Goal: Task Accomplishment & Management: Manage account settings

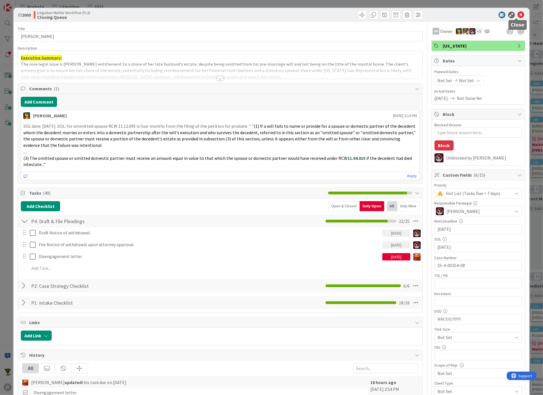
click at [518, 15] on icon at bounding box center [521, 15] width 7 height 7
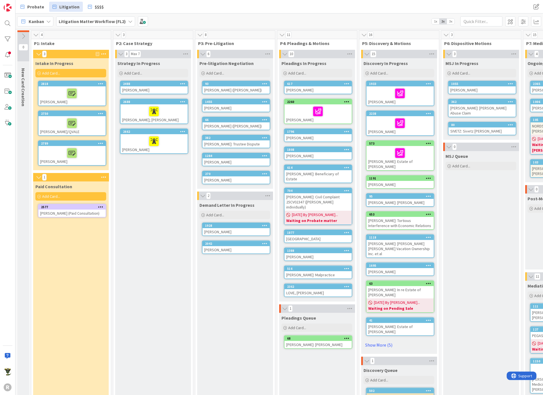
click at [164, 187] on div "Strategy In Progress Add Card... 2488 [PERSON_NAME] 2688 [PERSON_NAME]; [PERSON…" at bounding box center [152, 300] width 75 height 484
click at [53, 285] on div "Paid Consultation Add Card... 2577 [PERSON_NAME] (Paid Consultation)" at bounding box center [70, 361] width 75 height 361
click at [69, 209] on div "[PERSON_NAME] (Paid Consultation)" at bounding box center [71, 212] width 67 height 7
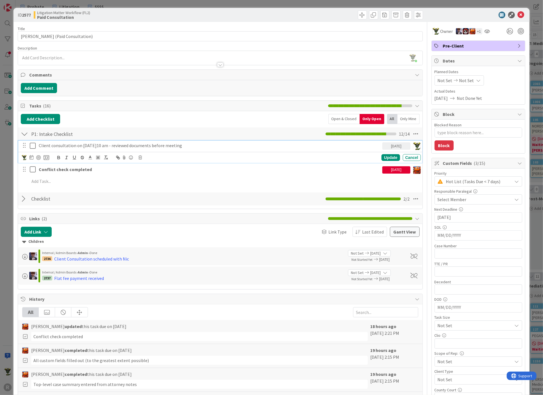
click at [73, 143] on p "Client consultation on [DATE]10 am - reviewed documents before meeting" at bounding box center [209, 145] width 341 height 6
click at [31, 155] on icon at bounding box center [32, 157] width 4 height 4
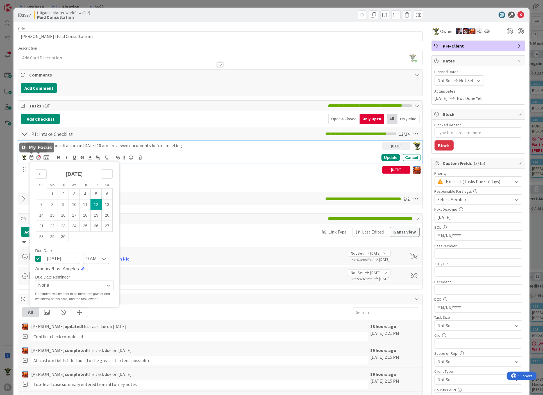
click at [38, 156] on div at bounding box center [38, 157] width 4 height 4
click at [384, 155] on div "Update" at bounding box center [391, 157] width 18 height 7
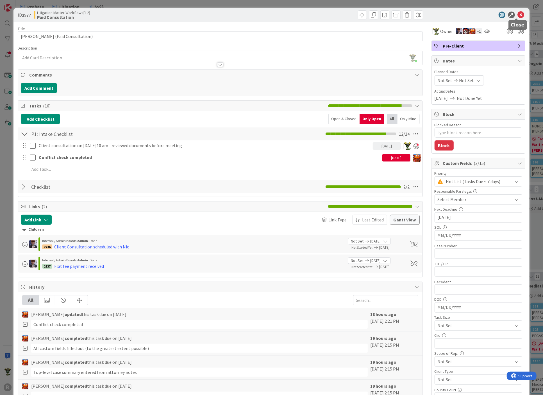
click at [518, 15] on icon at bounding box center [521, 15] width 7 height 7
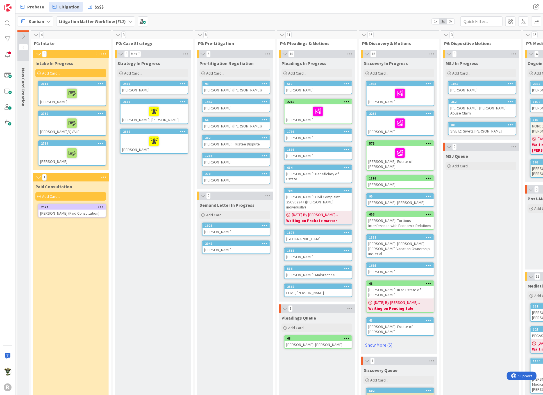
click at [46, 22] on icon at bounding box center [48, 21] width 4 height 4
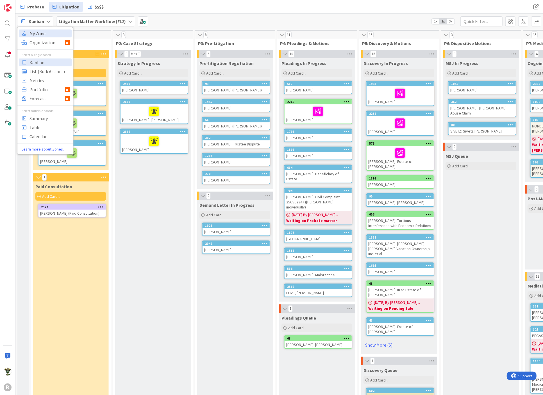
click at [49, 35] on span "My Zone" at bounding box center [50, 33] width 40 height 8
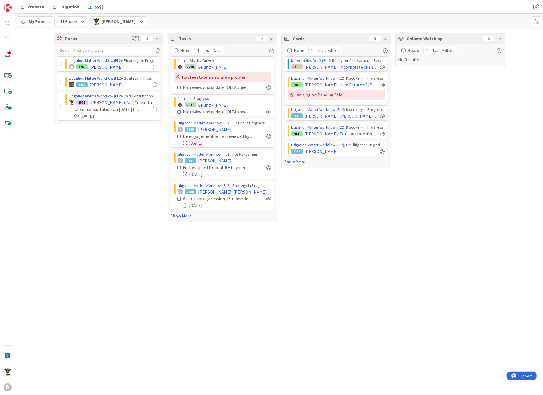
click at [156, 66] on div at bounding box center [155, 67] width 4 height 4
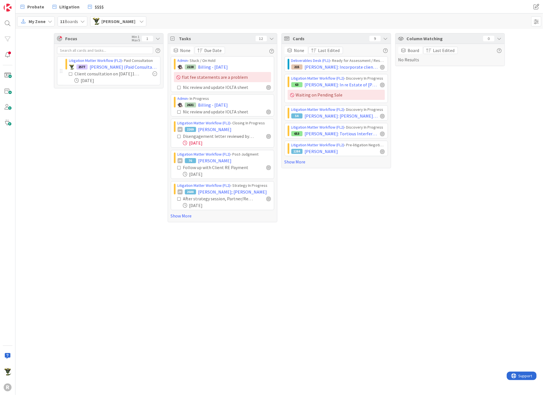
click at [131, 182] on div "Focus Min 1 Max 5 1 Litigation Matter Workflow (FL2) › Paid Consultation 2577 […" at bounding box center [109, 127] width 110 height 189
click at [269, 136] on div at bounding box center [269, 136] width 4 height 4
click at [270, 110] on div at bounding box center [269, 111] width 4 height 4
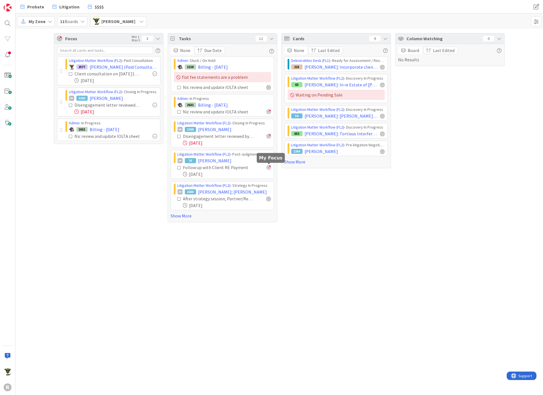
click at [270, 166] on div at bounding box center [269, 167] width 4 height 4
click at [183, 212] on link "Show More" at bounding box center [222, 215] width 103 height 7
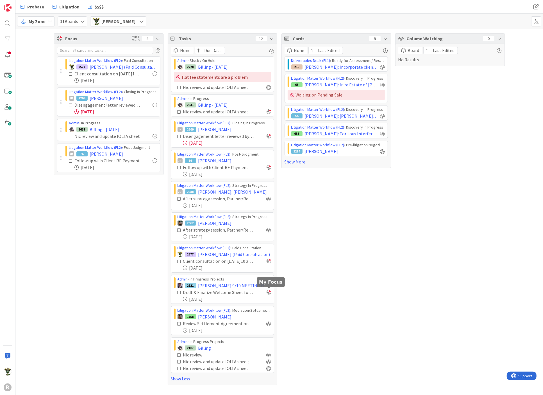
click at [269, 291] on div at bounding box center [269, 292] width 4 height 4
click at [270, 352] on div at bounding box center [269, 354] width 4 height 4
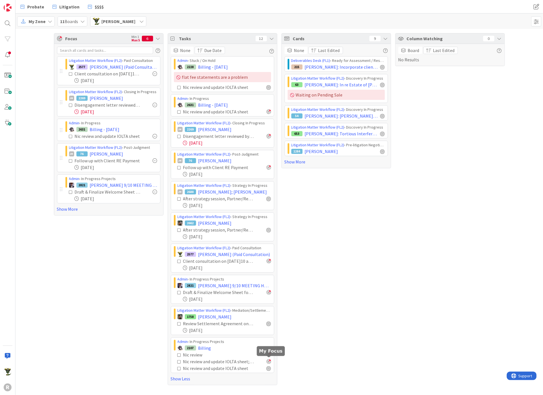
click at [268, 361] on div at bounding box center [269, 361] width 4 height 4
click at [268, 367] on div at bounding box center [269, 368] width 4 height 4
click at [426, 265] on div "Column Watching 0 Board Last Edited No Results" at bounding box center [450, 209] width 110 height 352
click at [59, 7] on span "Litigation" at bounding box center [69, 6] width 20 height 7
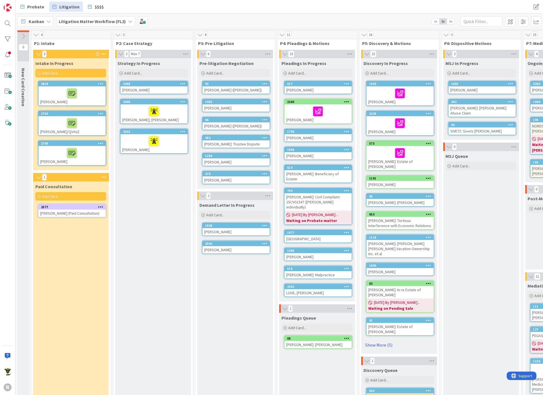
click at [46, 91] on div at bounding box center [72, 93] width 64 height 12
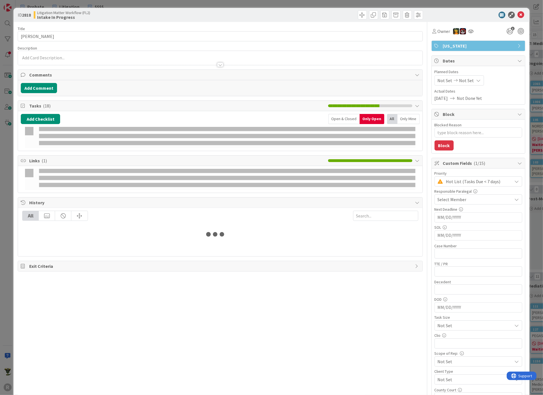
type textarea "x"
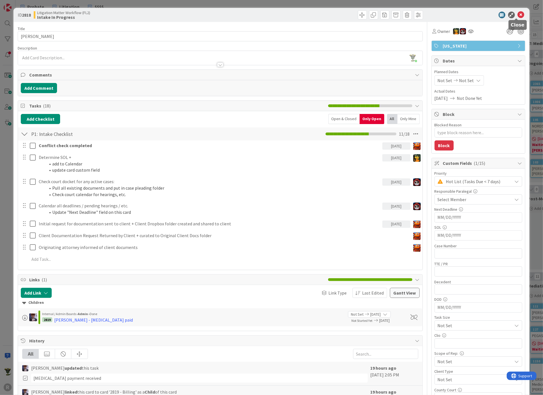
click at [518, 16] on icon at bounding box center [521, 15] width 7 height 7
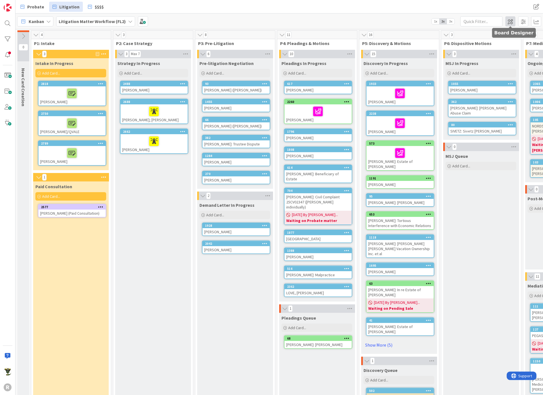
click at [511, 19] on span at bounding box center [511, 21] width 10 height 10
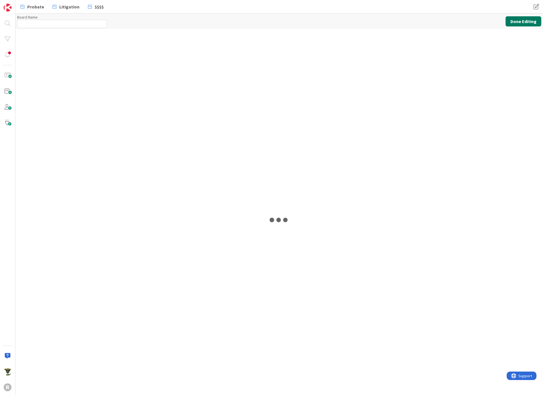
type input "Litigation Matter Workflow (FL2)"
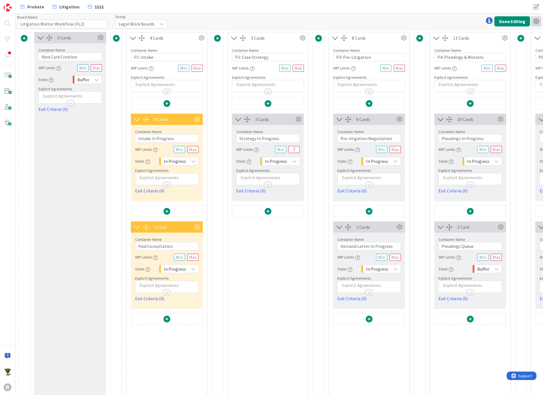
click at [538, 21] on icon at bounding box center [536, 21] width 10 height 10
click at [520, 22] on button "Done Editing" at bounding box center [513, 21] width 36 height 10
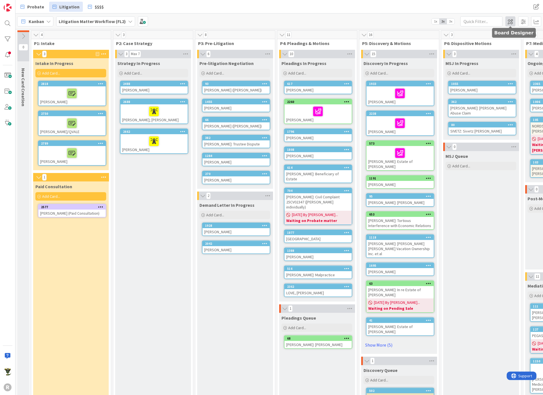
click at [512, 21] on span at bounding box center [511, 21] width 10 height 10
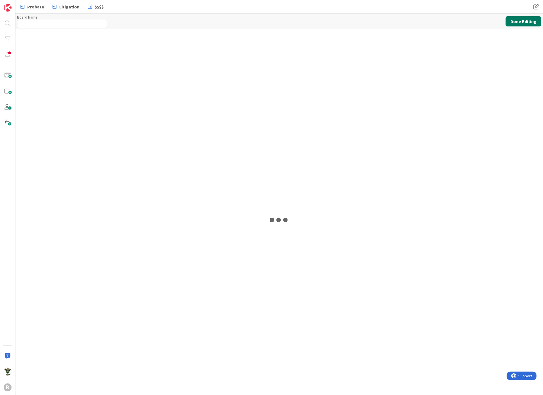
type input "Litigation Matter Workflow (FL2)"
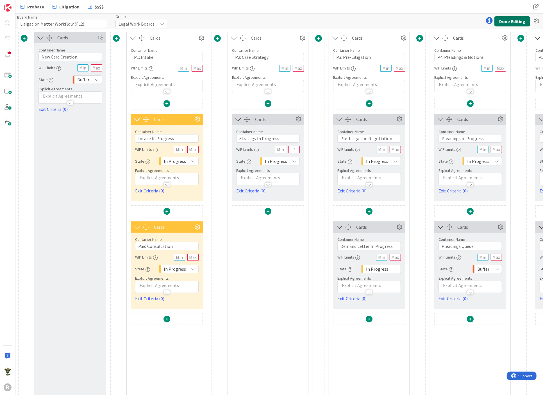
click at [529, 18] on button "Done Editing" at bounding box center [513, 21] width 36 height 10
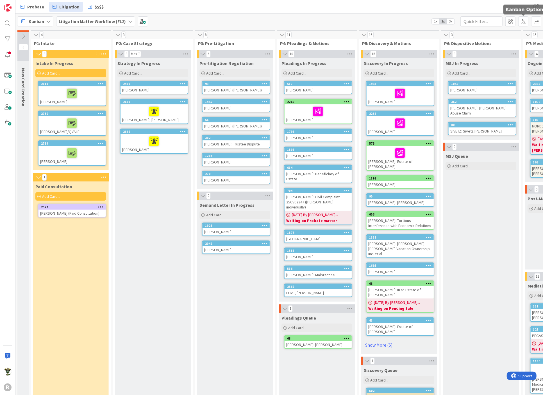
click at [523, 21] on span at bounding box center [523, 21] width 10 height 10
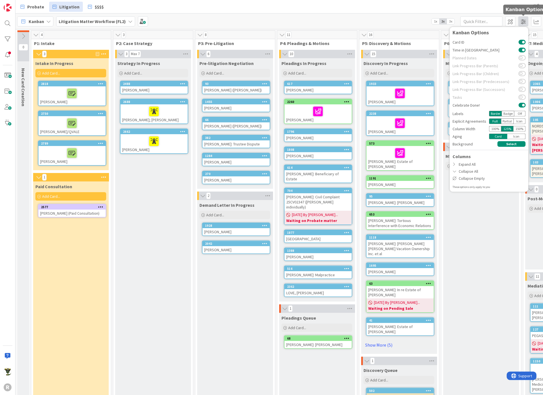
click at [523, 21] on span at bounding box center [523, 21] width 10 height 10
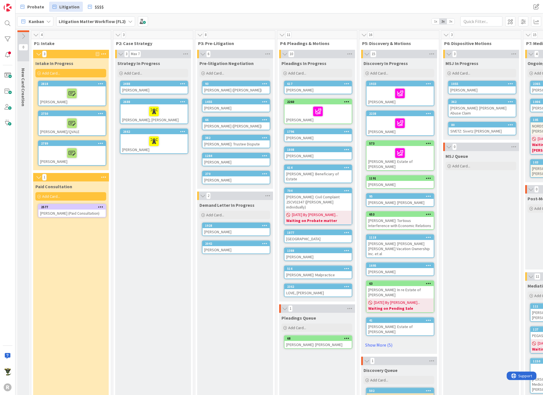
click at [454, 4] on div "Probate Litigation $$$$ Probate Litigation $$$$" at bounding box center [279, 6] width 528 height 13
click at [138, 19] on span at bounding box center [143, 21] width 10 height 10
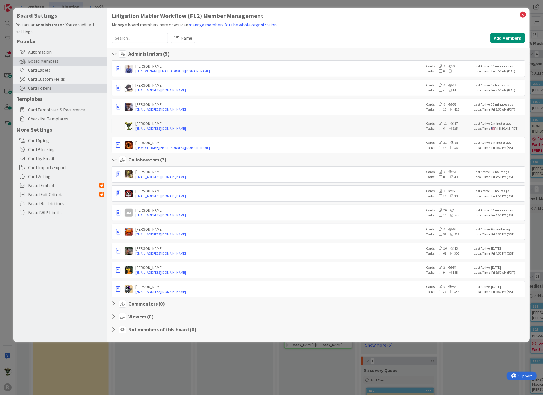
click at [64, 87] on span "Card Tokens" at bounding box center [66, 88] width 76 height 7
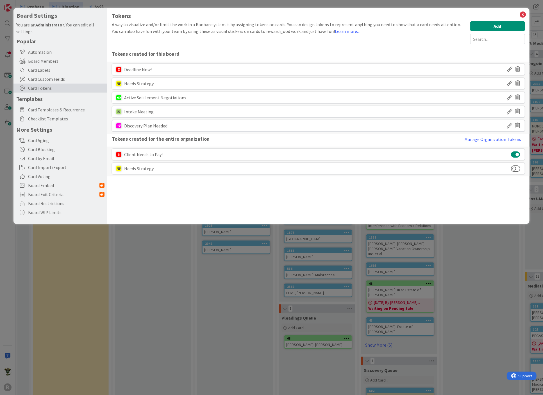
click at [508, 123] on icon at bounding box center [510, 126] width 6 height 10
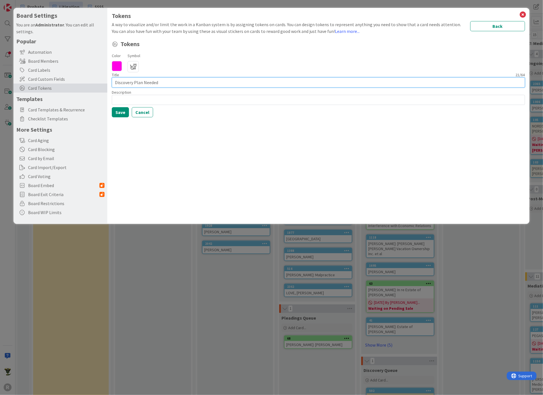
drag, startPoint x: 134, startPoint y: 81, endPoint x: 175, endPoint y: 81, distance: 41.0
click at [175, 81] on input "Discovery Plan Needed" at bounding box center [318, 82] width 413 height 10
type input "Discovery Cat"
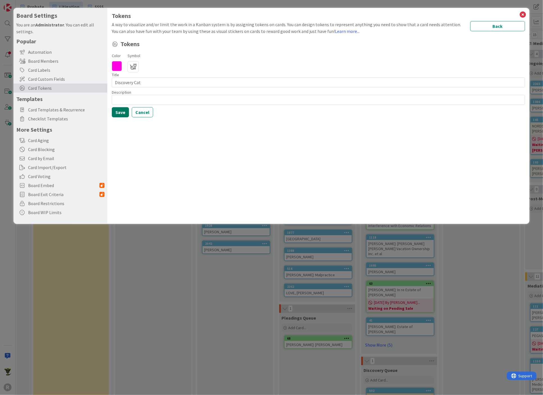
drag, startPoint x: 121, startPoint y: 113, endPoint x: 126, endPoint y: 112, distance: 5.0
click at [126, 112] on button "Save" at bounding box center [120, 112] width 17 height 10
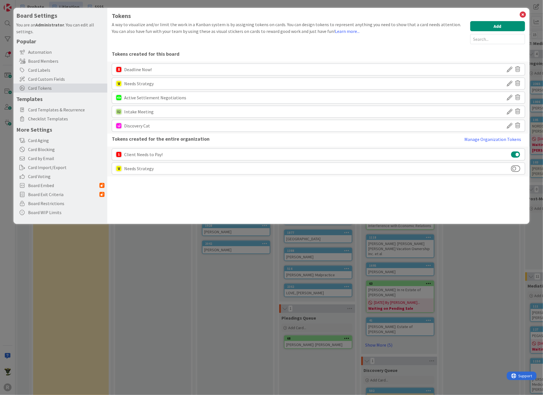
click at [184, 191] on div "Tokens A way to visualize and/or limit the work in a Kanban system is by assign…" at bounding box center [318, 116] width 422 height 216
click at [511, 109] on icon at bounding box center [510, 112] width 6 height 10
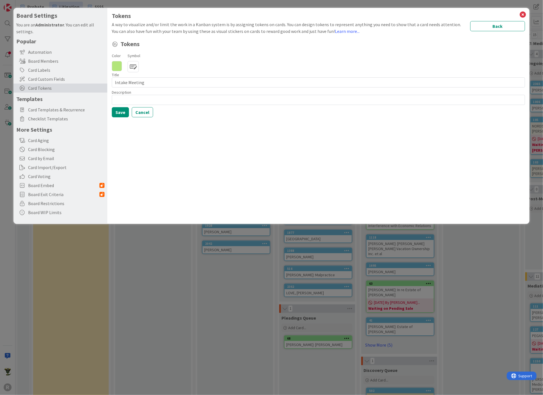
click at [132, 65] on icon at bounding box center [133, 66] width 11 height 11
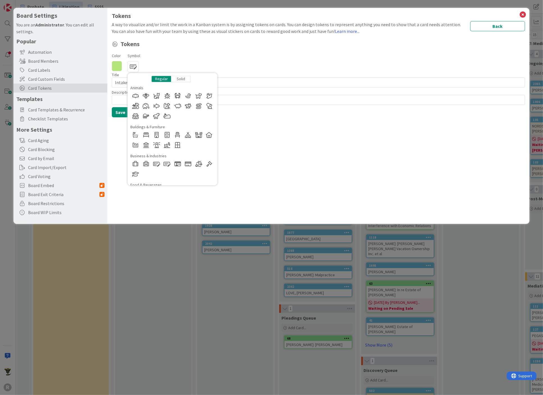
click at [177, 76] on div "Solid" at bounding box center [181, 79] width 20 height 6
click at [163, 77] on div "Regular" at bounding box center [161, 79] width 20 height 6
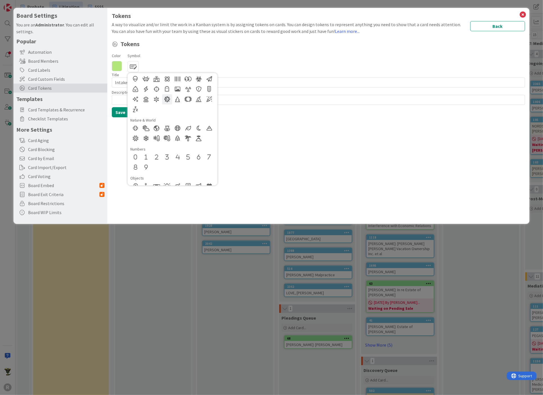
scroll to position [141, 0]
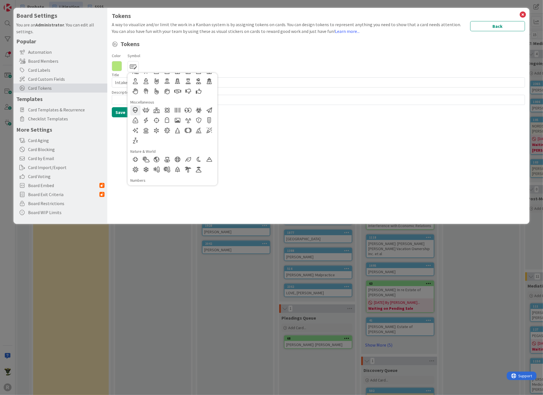
click at [138, 108] on div at bounding box center [135, 110] width 10 height 10
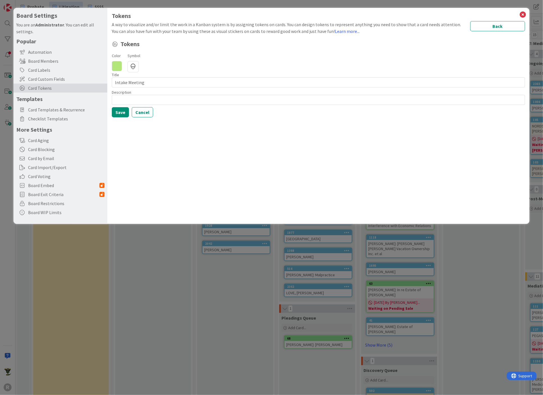
click at [119, 66] on icon at bounding box center [117, 66] width 10 height 10
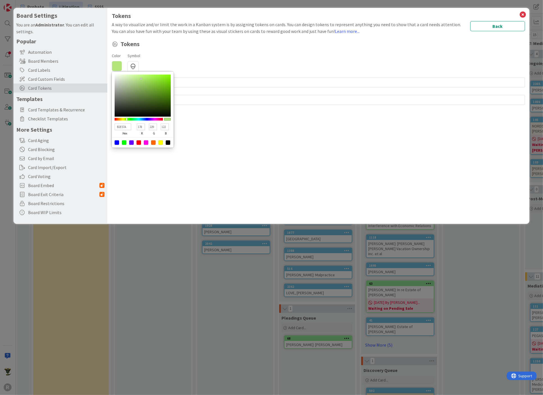
type input "9EE57A"
type input "158"
type input "9AE57A"
type input "154"
type input "97E57A"
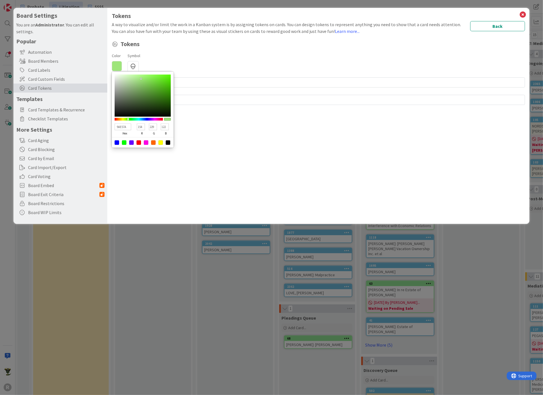
type input "151"
type input "93E57A"
type input "147"
type input "8FE57A"
type input "143"
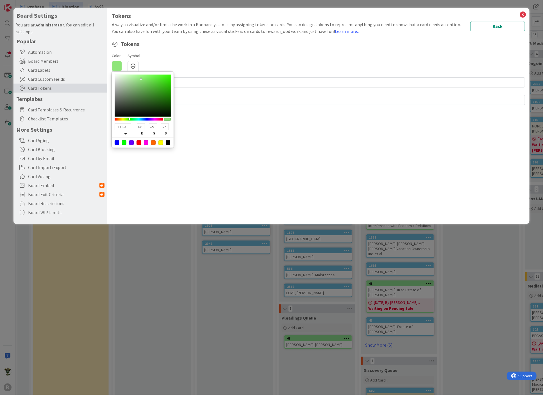
type input "88E57A"
type input "136"
type input "84E57A"
type input "132"
type input "80E57A"
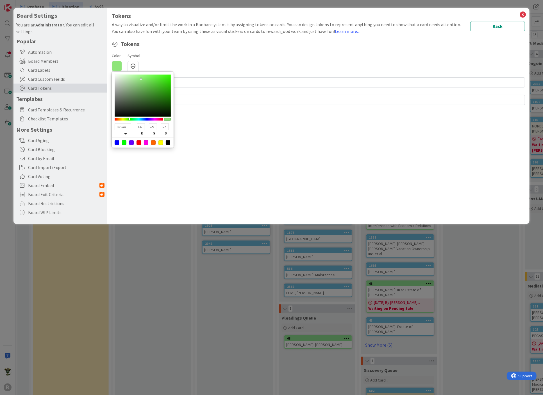
type input "128"
type input "7CE57A"
type input "124"
type input "7AE57B"
type input "122"
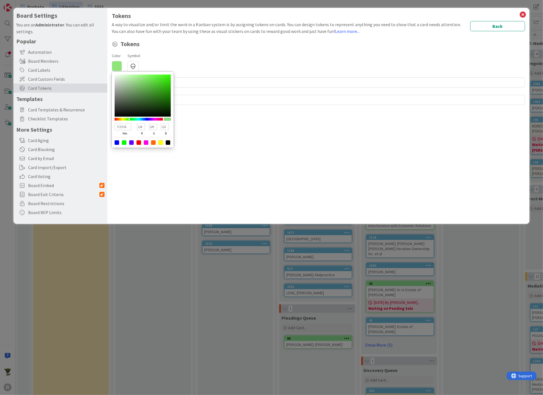
type input "123"
type input "7AE57F"
type input "127"
type input "7AE583"
type input "131"
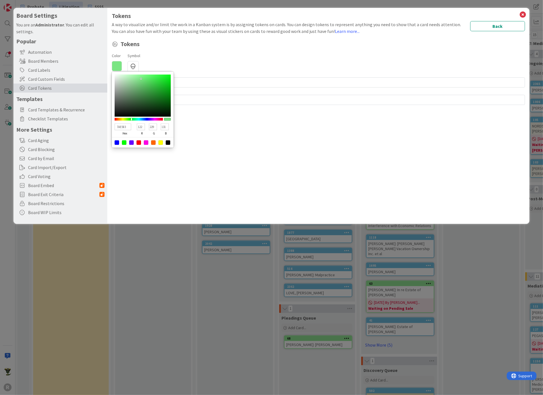
type input "7AE587"
type input "135"
type input "7AE58A"
type input "138"
type input "7AE58E"
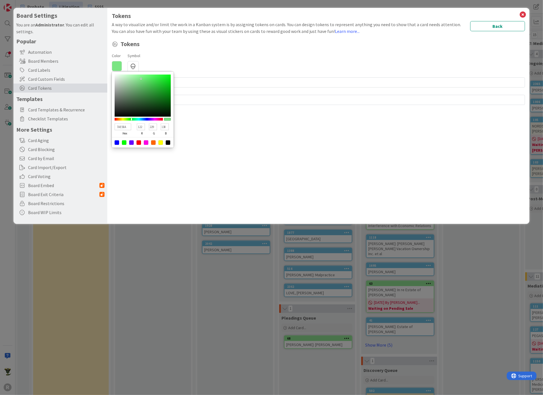
type input "142"
type input "7AE592"
type input "146"
type input "7AE599"
type input "153"
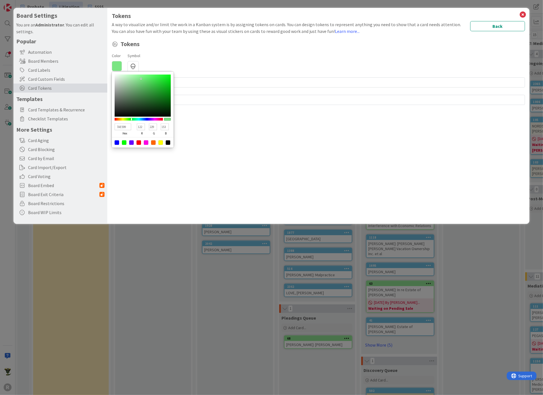
type input "7AE59D"
type input "157"
type input "7AE5A1"
type input "161"
type input "7AE5A4"
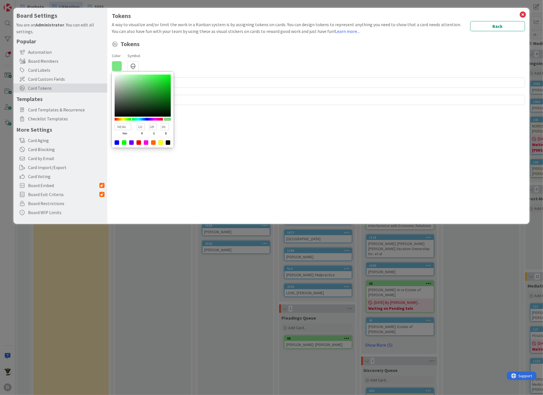
type input "164"
type input "7AE5AC"
type input "172"
type input "7AE5B3"
type input "179"
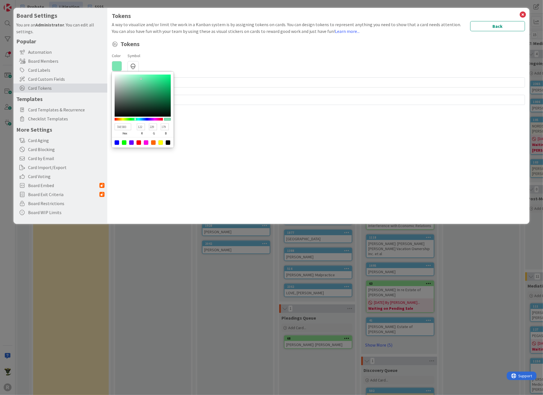
type input "7AE5B0"
type input "176"
type input "7AE5A4"
type input "164"
type input "7AE592"
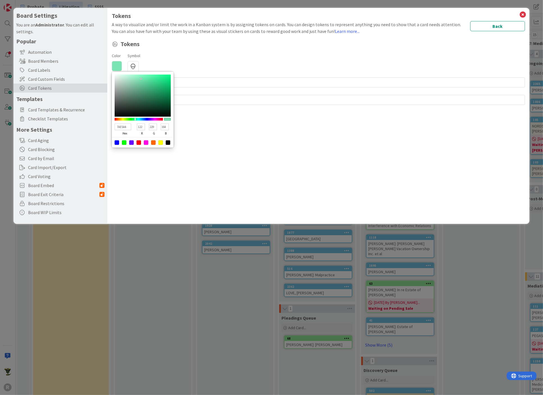
type input "146"
type input "7AE58E"
type input "142"
type input "7AE58A"
type input "138"
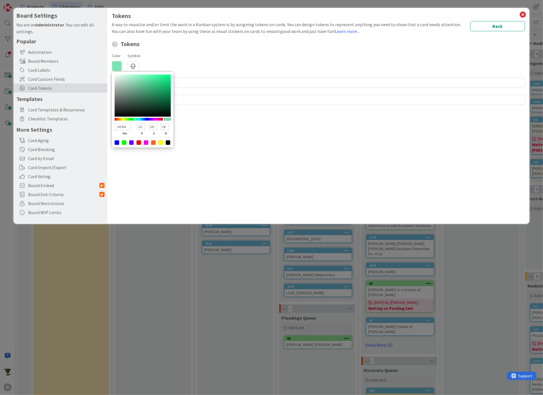
type input "7AE583"
type input "131"
type input "7AE57B"
type input "123"
type input "7CE57A"
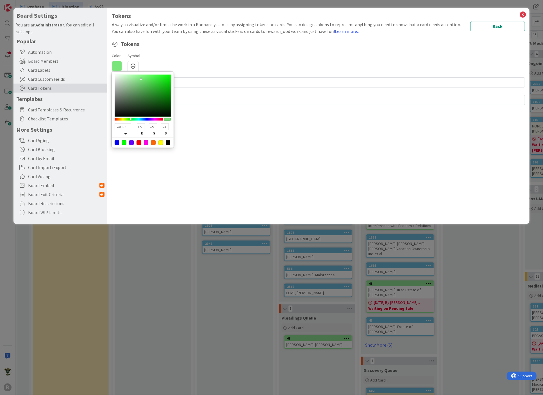
type input "124"
type input "122"
type input "80E57A"
type input "128"
type input "88E57A"
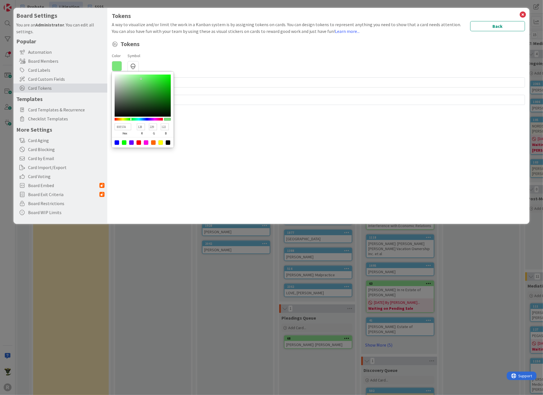
type input "136"
type input "8BE57A"
type input "139"
type input "8FE57A"
type input "143"
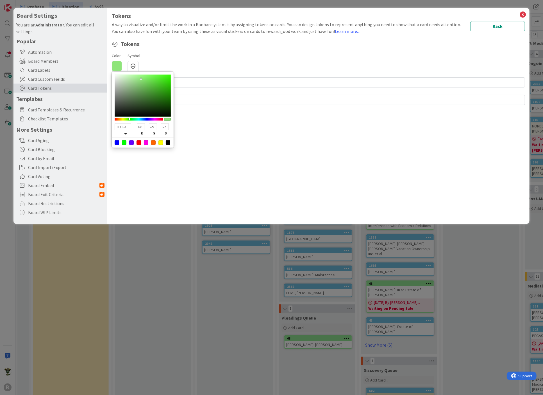
type input "8BE57A"
type input "139"
type input "8FE57A"
type input "143"
type input "93E57A"
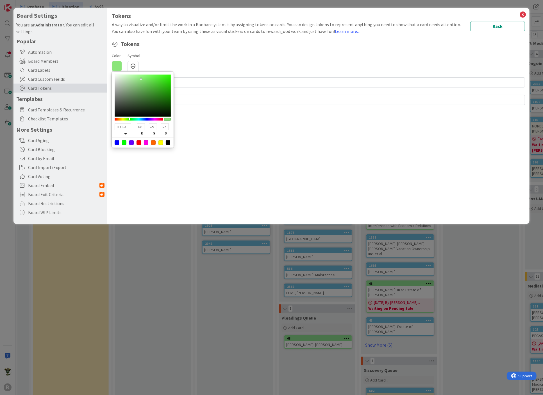
type input "147"
type input "9AE57A"
type input "154"
type input "9EE57A"
type input "158"
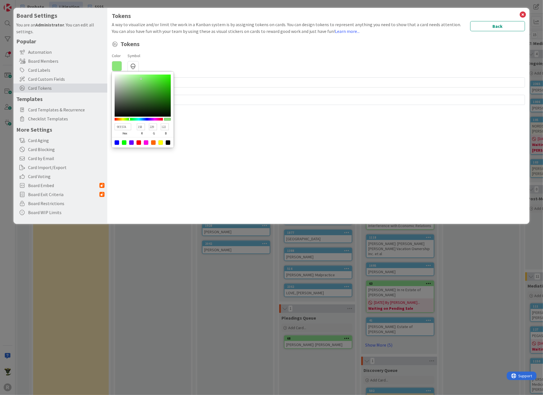
type input "A2E57A"
type input "162"
type input "9EE57A"
type input "158"
type input "9AE57A"
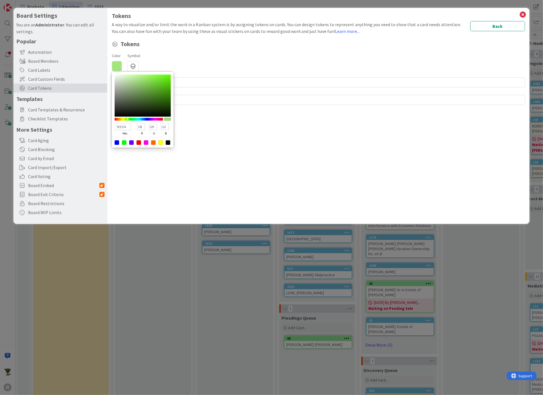
type input "154"
type input "97E57A"
type input "151"
type input "93E57A"
type input "147"
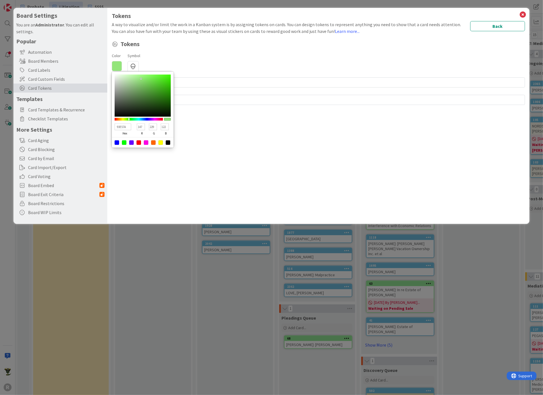
type input "97E57A"
type input "151"
type input "9AE57A"
type input "154"
click at [128, 119] on div at bounding box center [139, 119] width 48 height 3
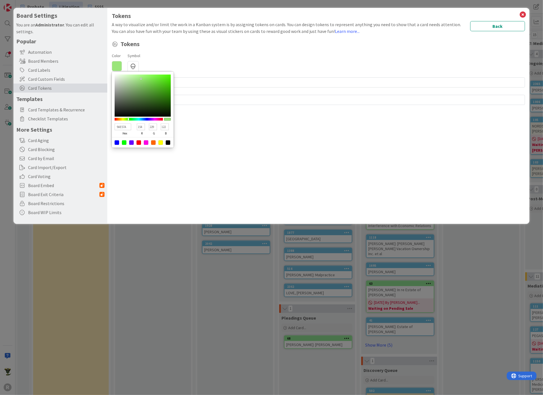
type input "7BE24E"
type input "123"
type input "226"
type input "78"
type input "77E447"
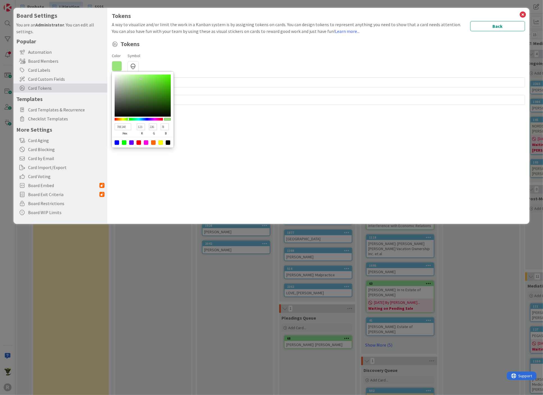
type input "119"
type input "228"
type input "71"
type input "73E441"
type input "115"
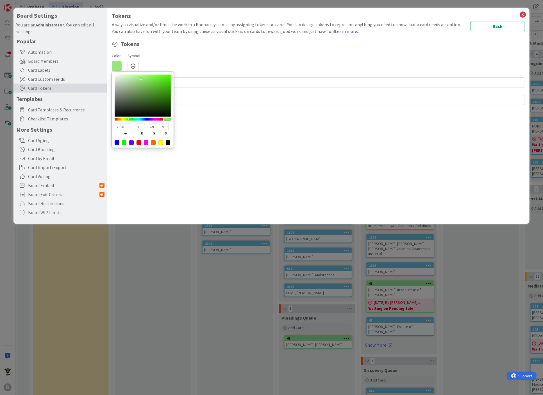
type input "65"
type input "70E43D"
type input "112"
type input "61"
type input "6FE43C"
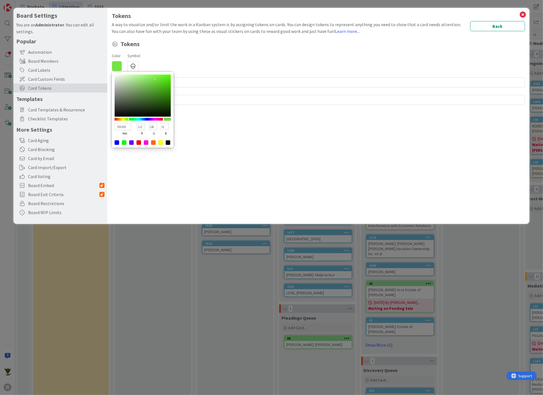
type input "111"
type input "60"
type input "70E43E"
type input "112"
type input "62"
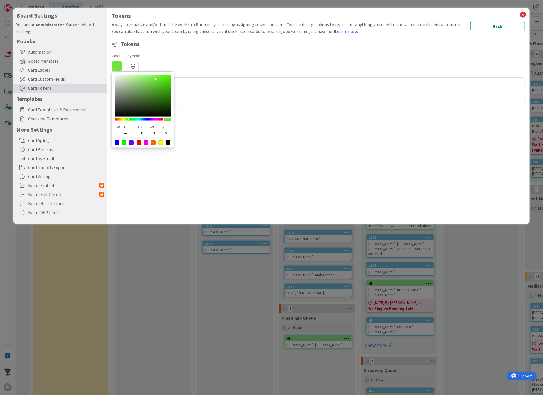
type input "74E444"
type input "116"
type input "68"
type input "75E445"
type input "117"
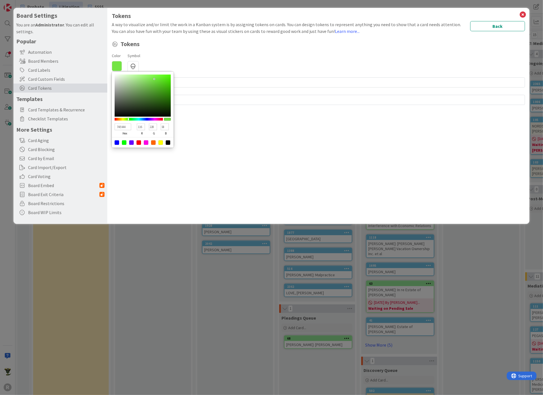
type input "69"
click at [154, 78] on div at bounding box center [143, 95] width 56 height 42
click at [211, 115] on div "Tokens A way to visualize and/or limit the work in a Kanban system is by assign…" at bounding box center [318, 116] width 422 height 216
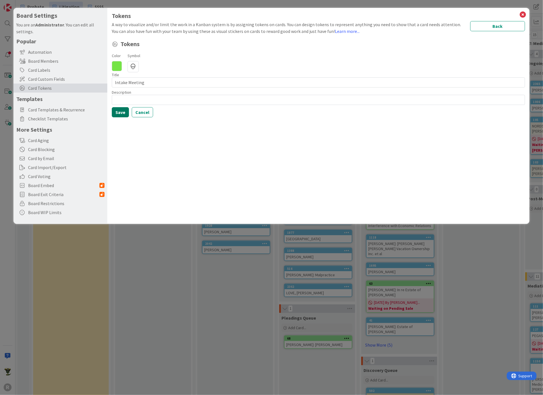
click at [124, 111] on button "Save" at bounding box center [120, 112] width 17 height 10
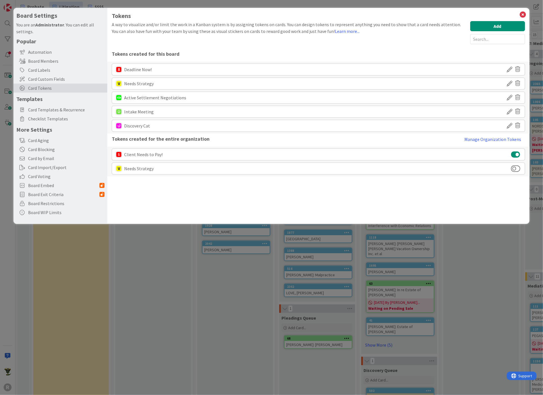
click at [129, 112] on div "Intake Meeting" at bounding box center [139, 111] width 30 height 11
click at [511, 81] on icon at bounding box center [510, 84] width 6 height 10
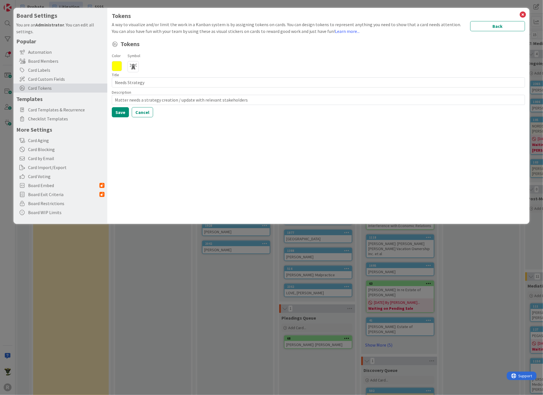
click at [133, 65] on icon at bounding box center [133, 66] width 11 height 11
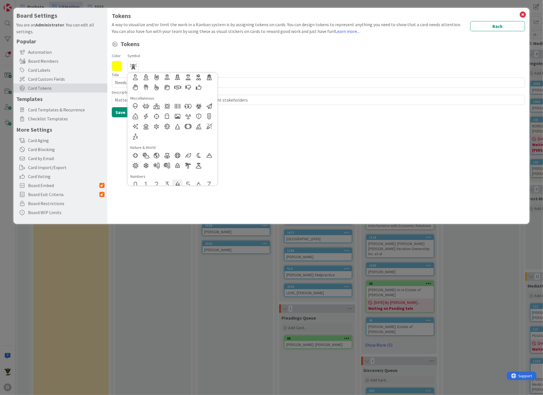
scroll to position [422, 0]
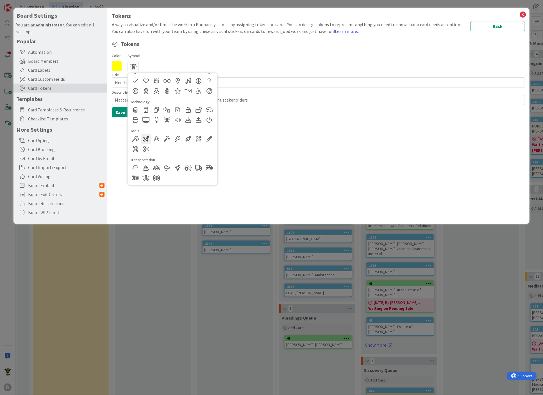
click at [146, 137] on div at bounding box center [146, 139] width 10 height 10
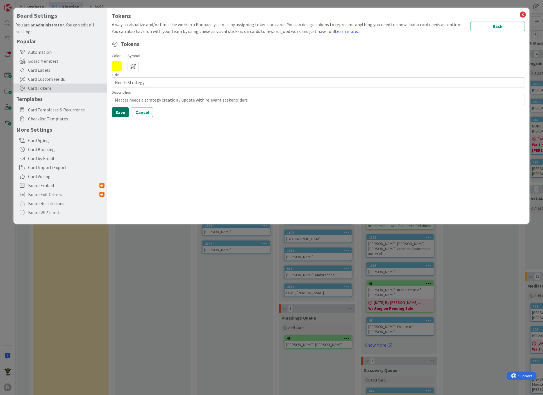
click at [123, 110] on button "Save" at bounding box center [120, 112] width 17 height 10
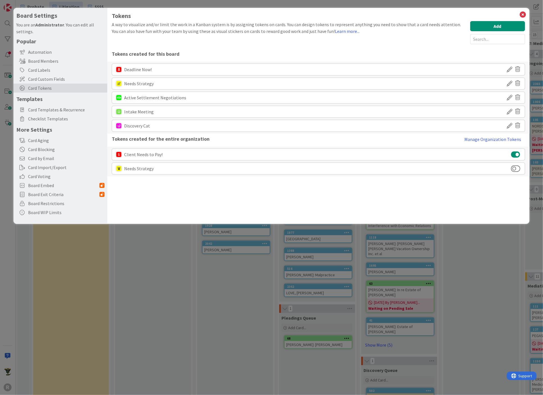
click at [128, 112] on div "Intake Meeting" at bounding box center [139, 111] width 30 height 11
click at [509, 110] on icon at bounding box center [510, 112] width 6 height 10
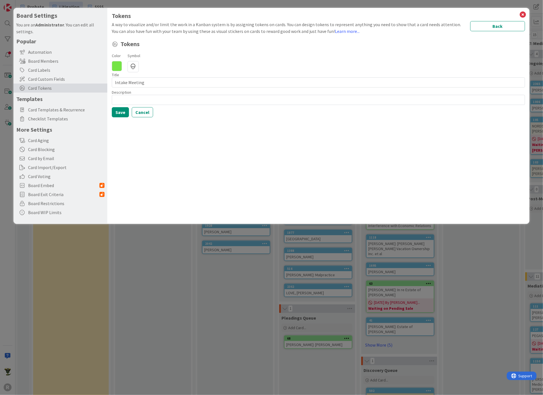
click at [120, 65] on icon at bounding box center [117, 66] width 10 height 10
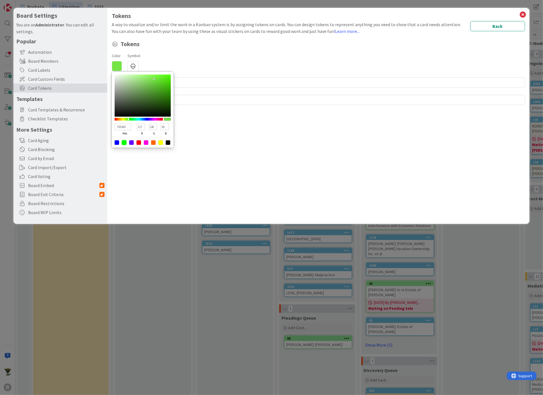
click at [123, 142] on div at bounding box center [124, 142] width 4 height 4
type input "00FF00"
type input "0"
type input "255"
type input "0"
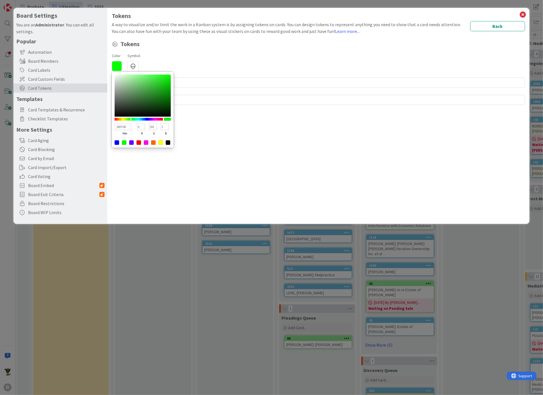
click at [192, 171] on div "Tokens A way to visualize and/or limit the work in a Kanban system is by assign…" at bounding box center [318, 116] width 422 height 216
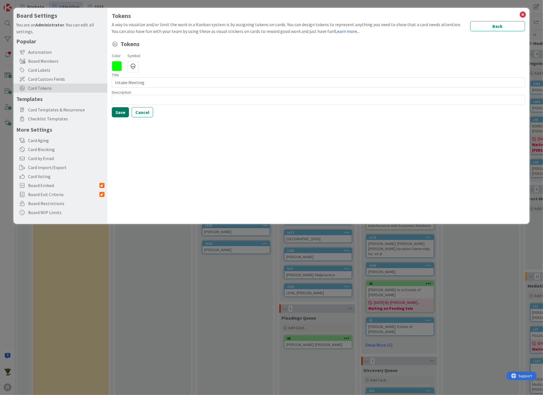
click at [123, 114] on button "Save" at bounding box center [120, 112] width 17 height 10
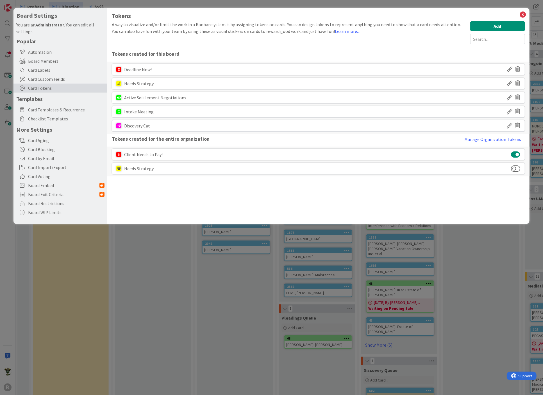
click at [509, 96] on icon at bounding box center [510, 98] width 6 height 10
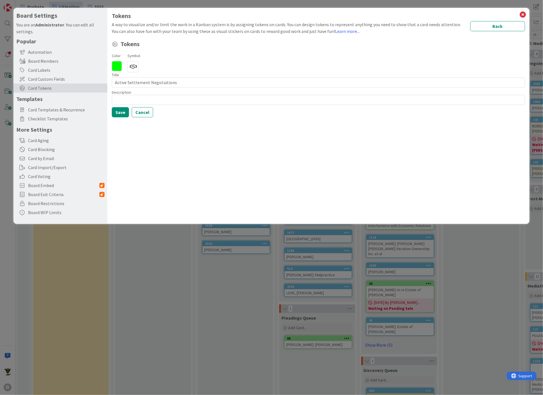
click at [121, 64] on icon at bounding box center [117, 66] width 10 height 10
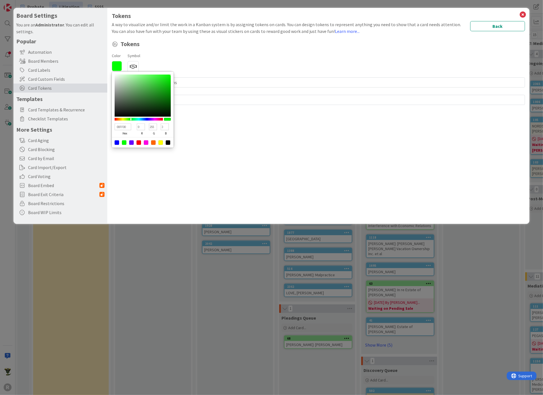
type input "00A0FF"
type input "160"
type input "255"
type input "00A9FF"
type input "169"
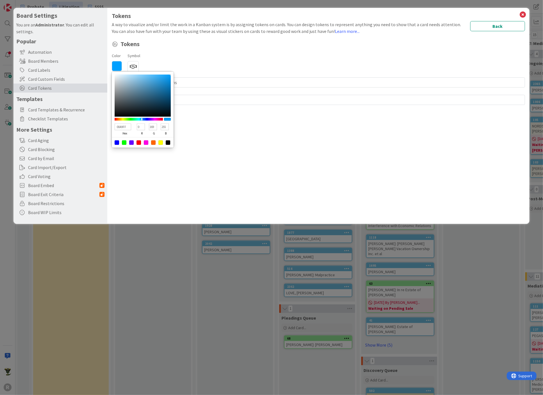
type input "00BBFF"
type input "187"
type input "00C3FF"
type input "195"
type input "00D5FF"
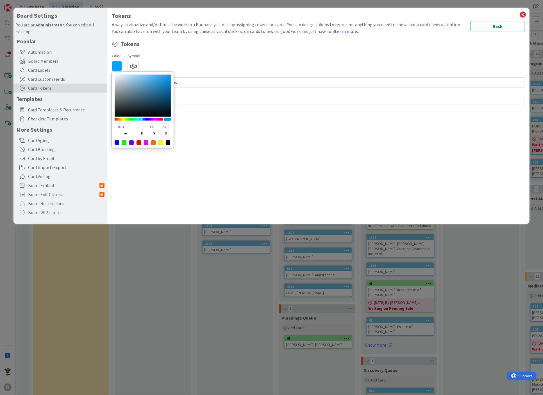
type input "213"
type input "00DEFF"
type input "222"
type input "00D5FF"
type input "213"
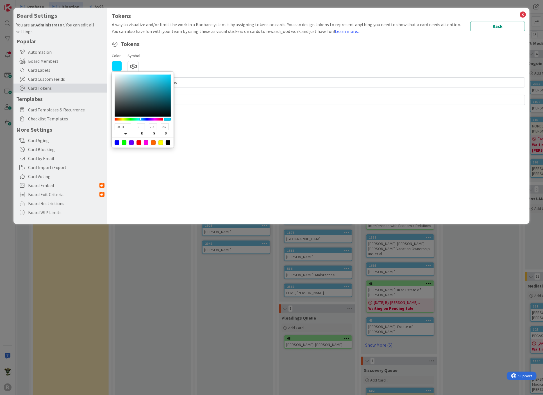
type input "00CCFF"
type input "204"
click at [141, 118] on div at bounding box center [139, 119] width 48 height 3
click at [509, 27] on button "Back" at bounding box center [497, 26] width 55 height 10
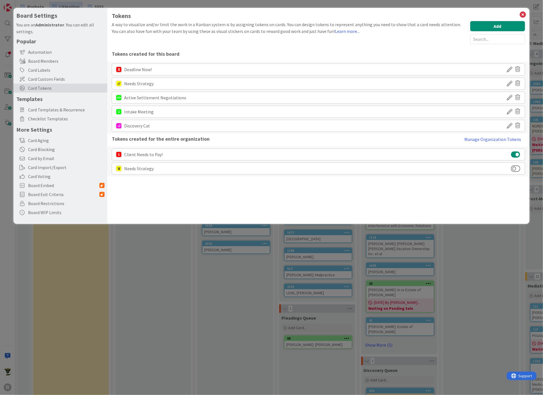
click at [512, 95] on icon at bounding box center [510, 98] width 6 height 10
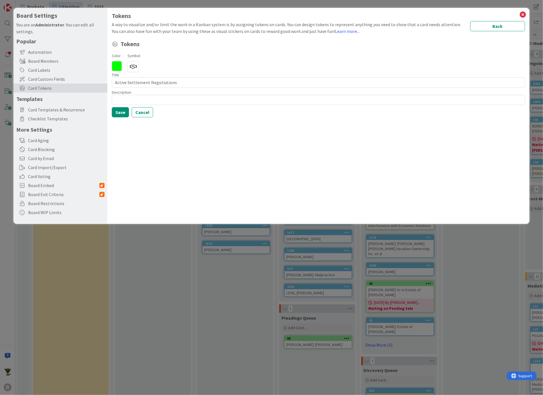
click at [119, 65] on icon at bounding box center [117, 66] width 10 height 10
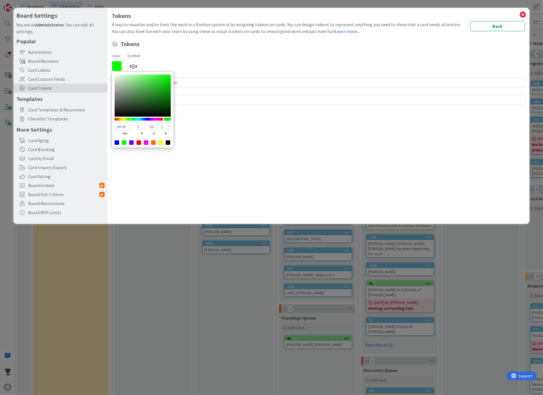
type input "00E7FF"
type input "231"
type input "255"
type input "00F0FF"
type input "240"
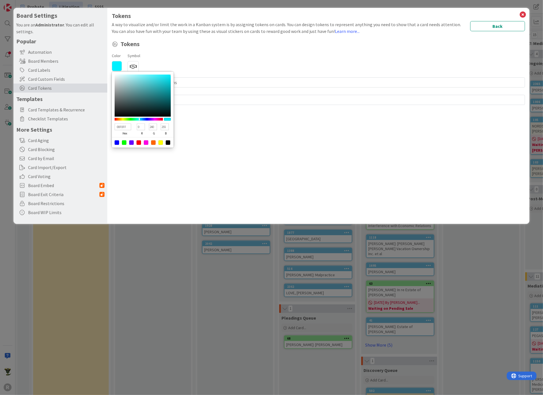
type input "00E7FF"
type input "231"
type input "00F9FF"
type input "249"
click at [139, 118] on div at bounding box center [139, 119] width 48 height 3
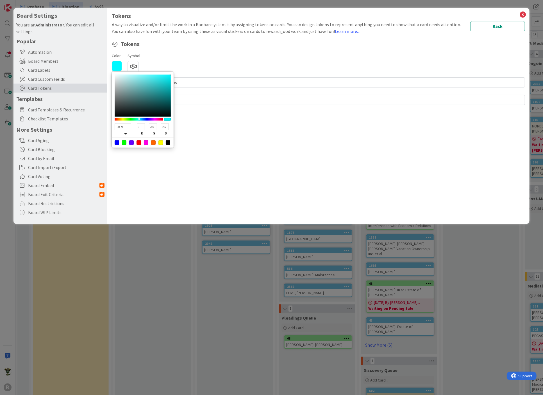
click at [465, 169] on div "Tokens A way to visualize and/or limit the work in a Kanban system is by assign…" at bounding box center [318, 116] width 422 height 216
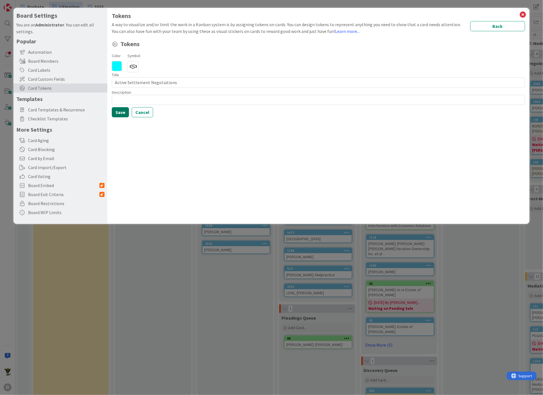
click at [122, 109] on button "Save" at bounding box center [120, 112] width 17 height 10
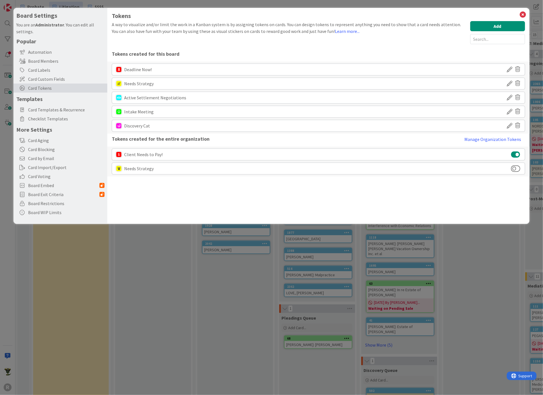
click at [510, 110] on icon at bounding box center [510, 112] width 6 height 10
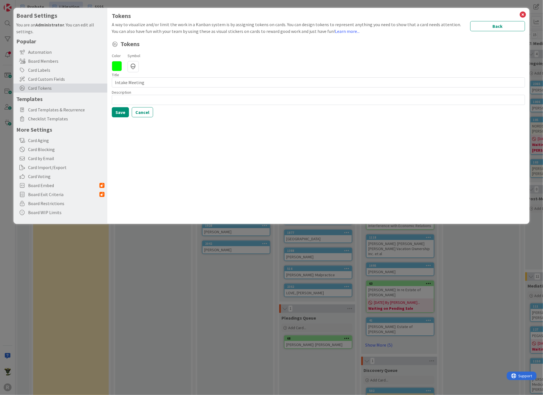
click at [136, 66] on icon at bounding box center [133, 66] width 11 height 11
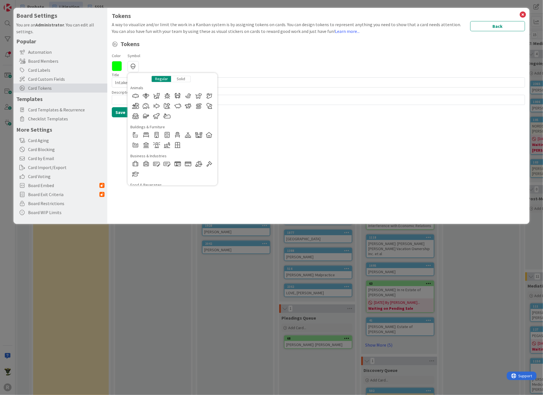
click at [180, 78] on div "Solid" at bounding box center [181, 79] width 20 height 6
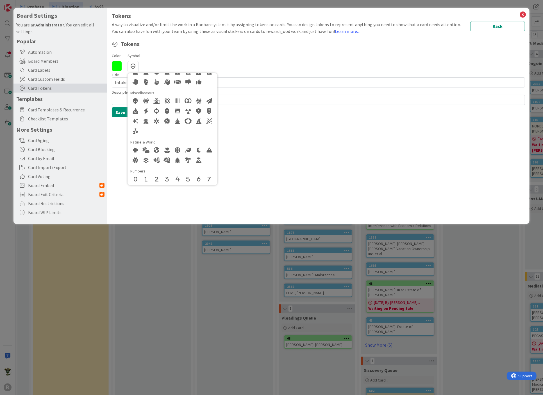
scroll to position [141, 0]
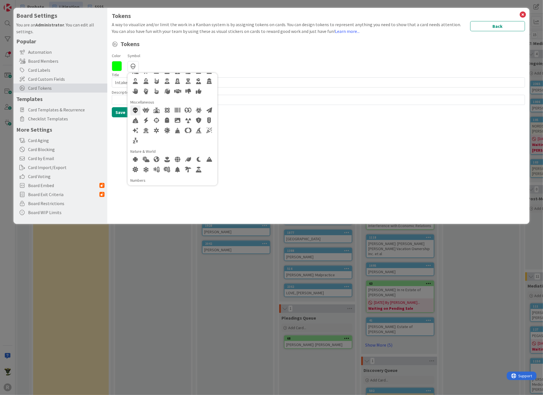
click at [134, 110] on div at bounding box center [135, 110] width 10 height 10
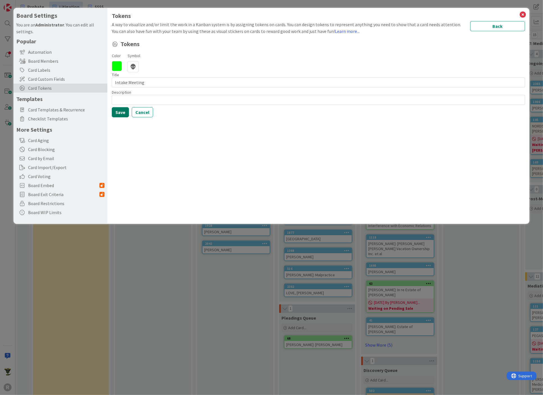
click at [118, 114] on button "Save" at bounding box center [120, 112] width 17 height 10
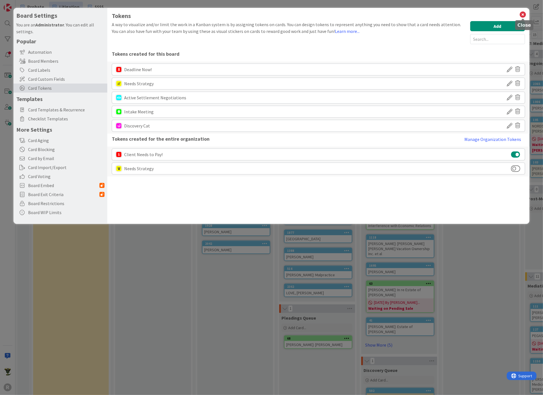
click at [525, 14] on icon at bounding box center [523, 15] width 7 height 8
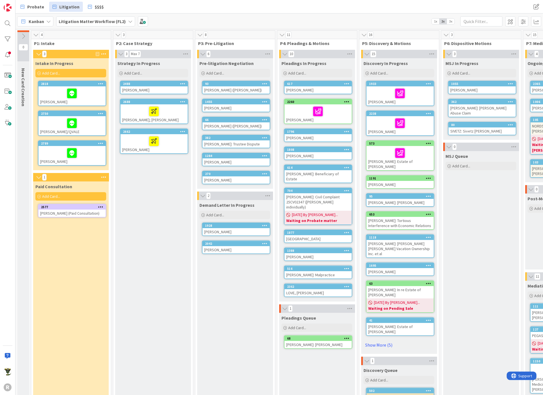
click at [144, 205] on div "Strategy In Progress Add Card... 2488 [PERSON_NAME] 2688 [PERSON_NAME]; [PERSON…" at bounding box center [152, 300] width 75 height 484
click at [481, 21] on input "text" at bounding box center [482, 21] width 42 height 10
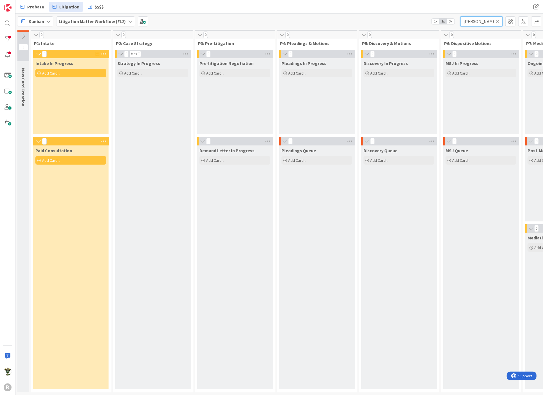
scroll to position [0, 505]
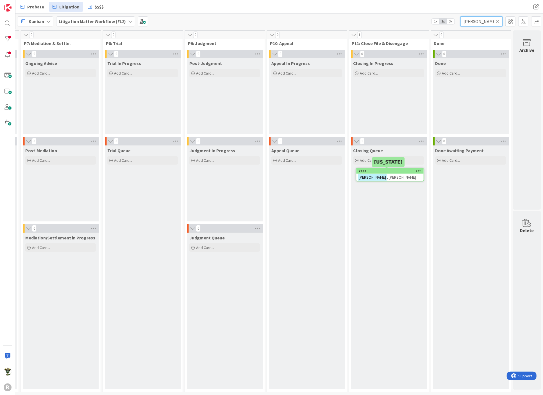
type input "[PERSON_NAME]"
click at [388, 175] on div "[PERSON_NAME]" at bounding box center [390, 176] width 67 height 7
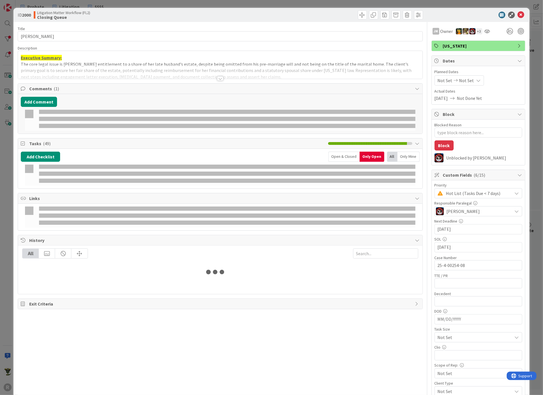
type textarea "x"
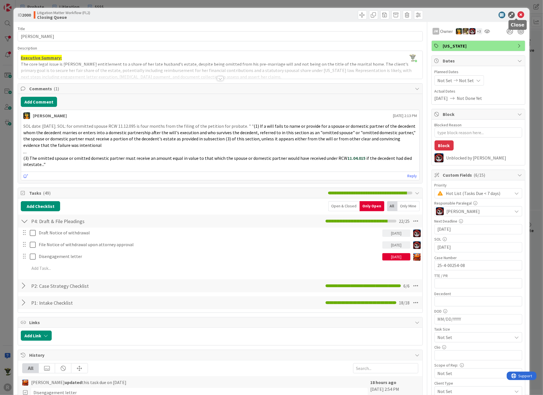
click at [518, 17] on icon at bounding box center [521, 15] width 7 height 7
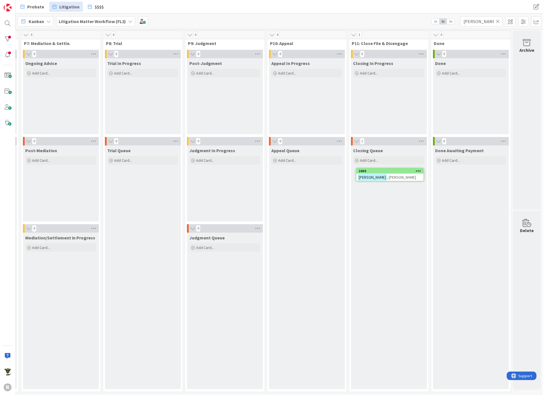
click at [39, 24] on span "Kanban" at bounding box center [36, 21] width 15 height 7
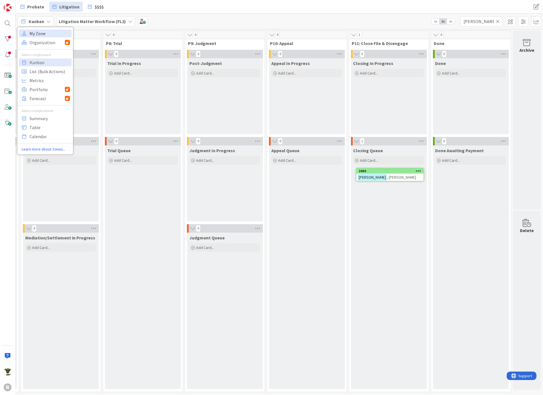
click at [44, 33] on span "My Zone" at bounding box center [50, 33] width 40 height 8
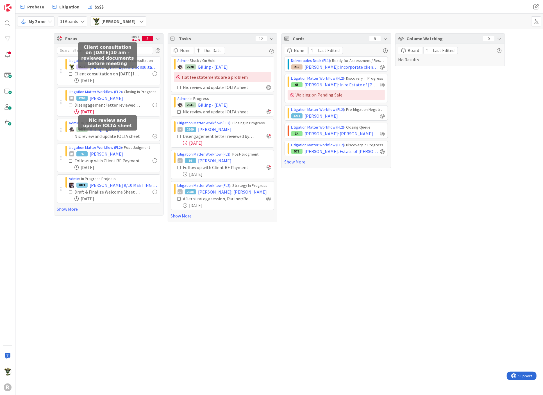
click at [133, 290] on div "Focus Min 1 Max 5 8 Litigation Matter Workflow (FL2) › Paid Consultation 2577 […" at bounding box center [279, 212] width 528 height 366
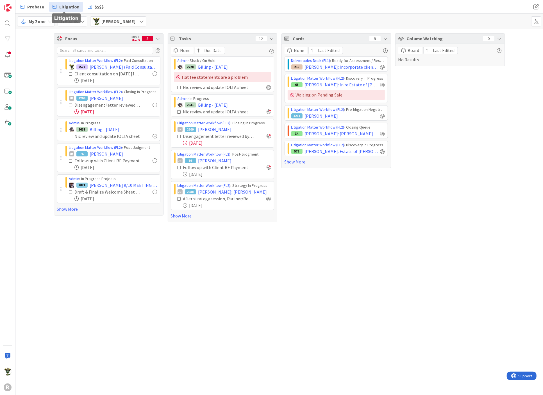
click at [63, 4] on span "Litigation" at bounding box center [69, 6] width 20 height 7
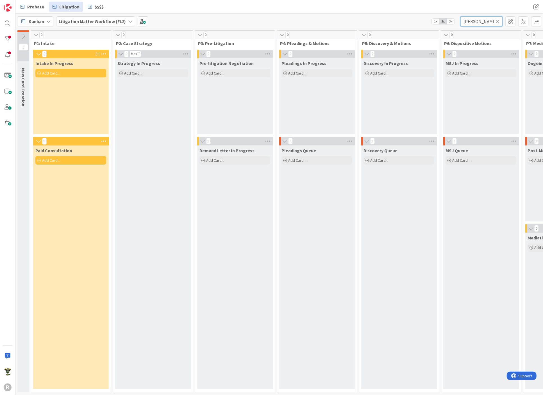
drag, startPoint x: 475, startPoint y: 21, endPoint x: 380, endPoint y: 16, distance: 95.1
click at [380, 16] on div "Kanban Litigation Matter Workflow (FL2) 1x 2x 3x [PERSON_NAME]" at bounding box center [279, 20] width 528 height 15
type input "monte"
click at [323, 89] on div "[PERSON_NAME]" at bounding box center [318, 89] width 67 height 7
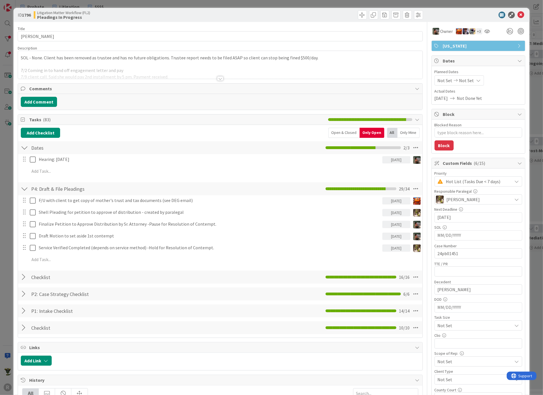
type textarea "x"
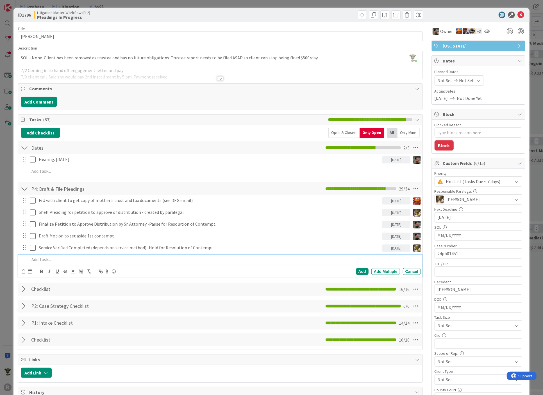
click at [48, 257] on p at bounding box center [224, 259] width 389 height 6
click at [23, 269] on icon at bounding box center [24, 271] width 4 height 4
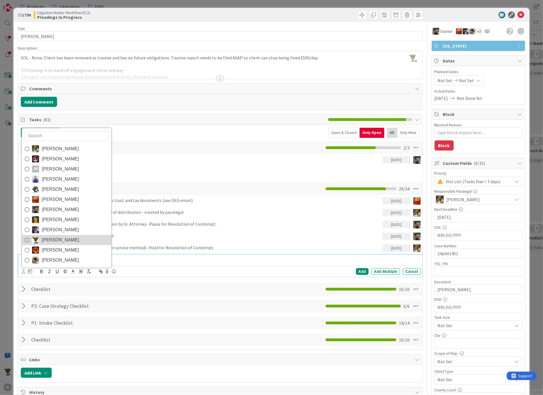
click at [40, 238] on link "[PERSON_NAME]" at bounding box center [66, 240] width 89 height 10
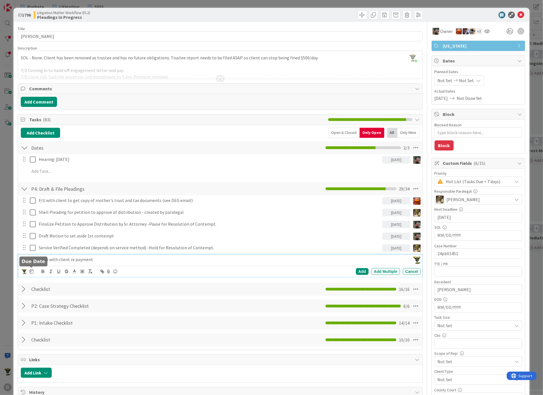
click at [33, 271] on icon at bounding box center [32, 271] width 4 height 4
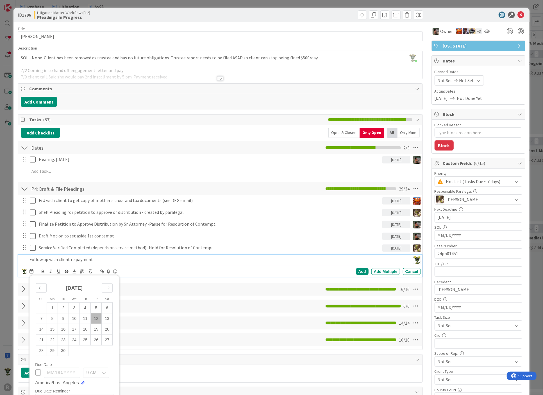
click at [97, 317] on td "12" at bounding box center [96, 318] width 11 height 11
click at [357, 268] on div "Add" at bounding box center [362, 271] width 13 height 7
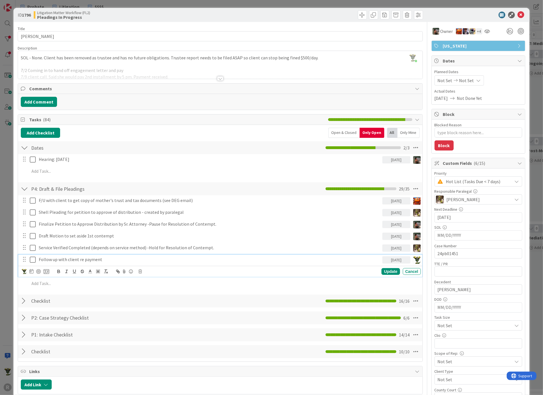
click at [58, 254] on div "Follow up with client re payment" at bounding box center [210, 259] width 346 height 10
click at [38, 269] on div at bounding box center [38, 271] width 4 height 4
type textarea "x"
click at [518, 13] on icon at bounding box center [521, 15] width 7 height 7
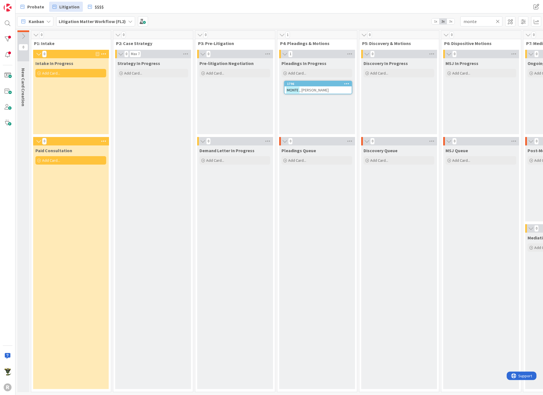
click at [38, 20] on span "Kanban" at bounding box center [36, 21] width 15 height 7
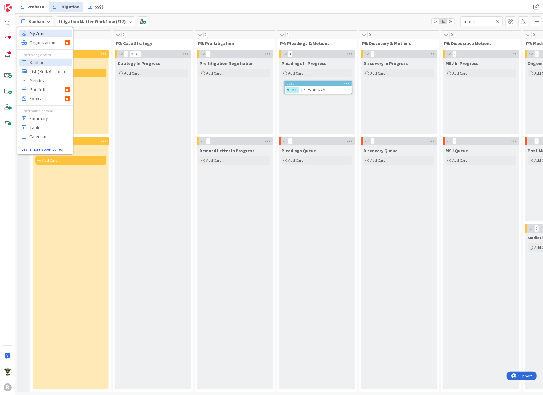
click at [42, 32] on span "My Zone" at bounding box center [50, 33] width 40 height 8
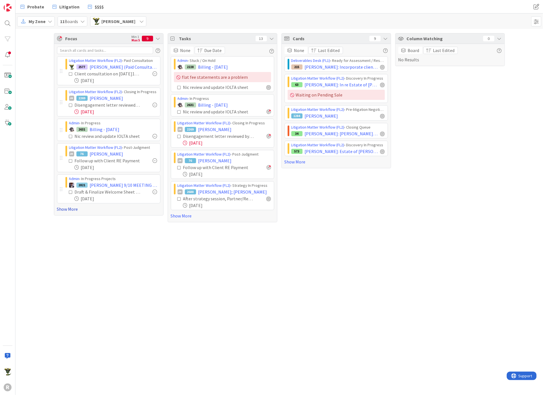
click at [69, 209] on link "Show More" at bounding box center [108, 208] width 103 height 7
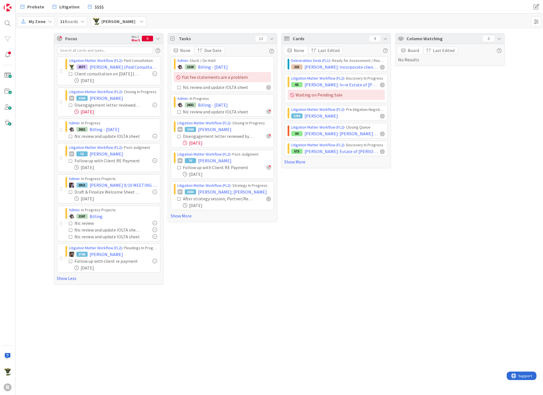
click at [237, 248] on div "Tasks 13 None Due Date Admin › Stuck / On Hold 2228 Billing - [DATE] flat fee s…" at bounding box center [223, 158] width 110 height 251
click at [370, 213] on div "Cards 9 None Last Edited Deliverables Desk (FL1) › Ready for Assessment / Resea…" at bounding box center [337, 158] width 110 height 251
click at [425, 121] on div "Column Watching 0 Board Last Edited No Results" at bounding box center [450, 158] width 110 height 251
